Goal: Check status

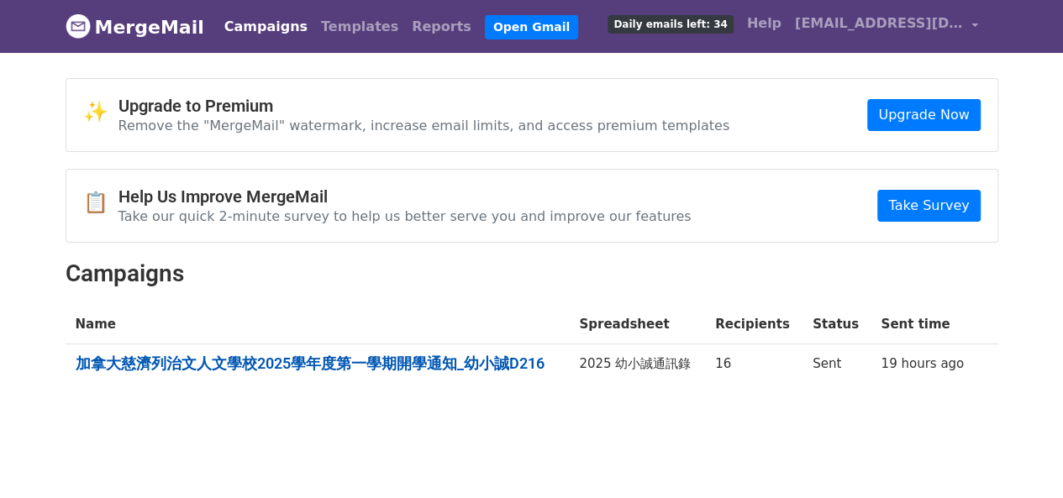
click at [459, 359] on link "加拿大慈濟列治文人文學校2025學年度第一學期開學通知_幼小誠D216" at bounding box center [318, 363] width 484 height 18
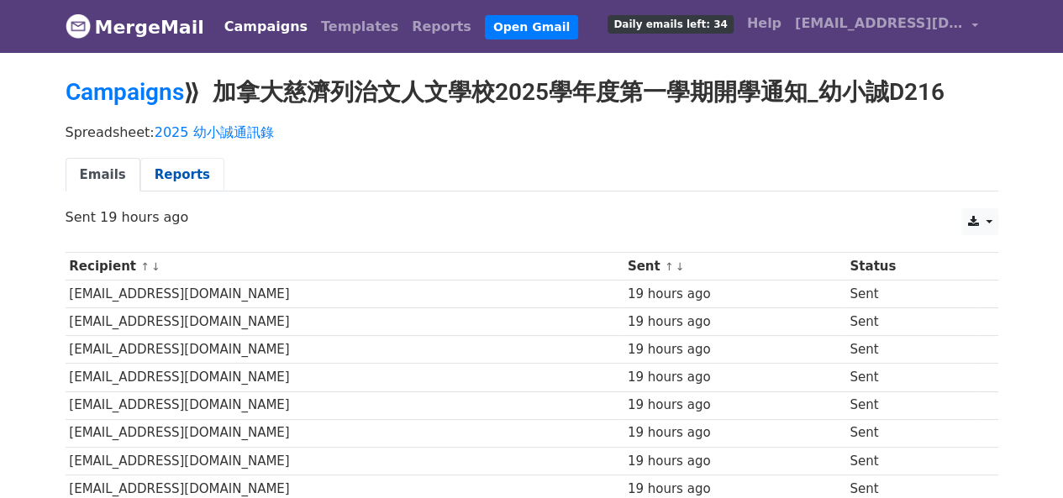
click at [186, 174] on link "Reports" at bounding box center [182, 175] width 84 height 34
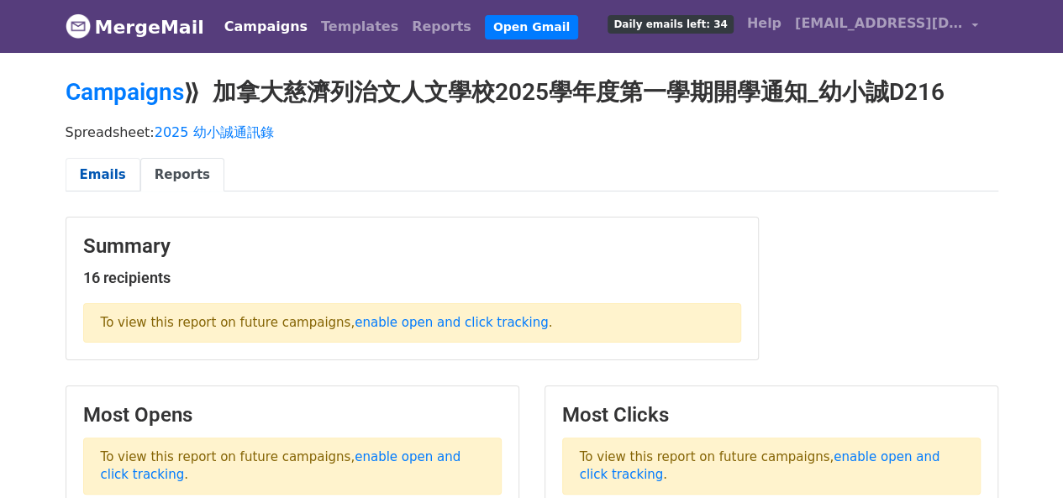
click at [97, 176] on link "Emails" at bounding box center [103, 175] width 75 height 34
